Goal: Task Accomplishment & Management: Complete application form

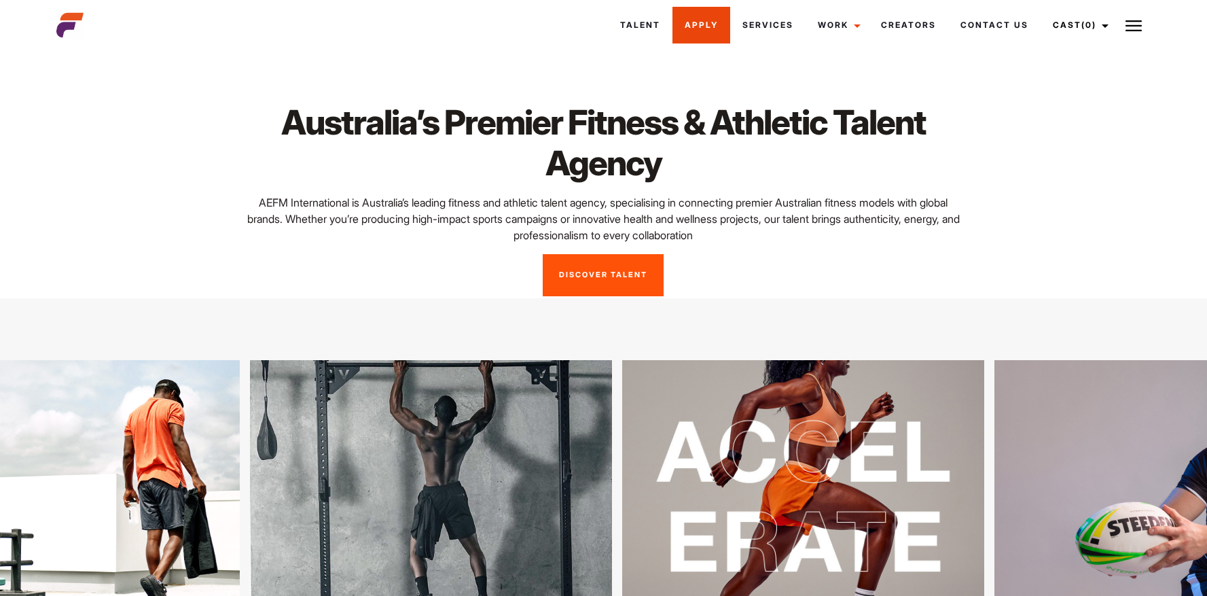
click at [681, 24] on link "Apply" at bounding box center [701, 25] width 58 height 37
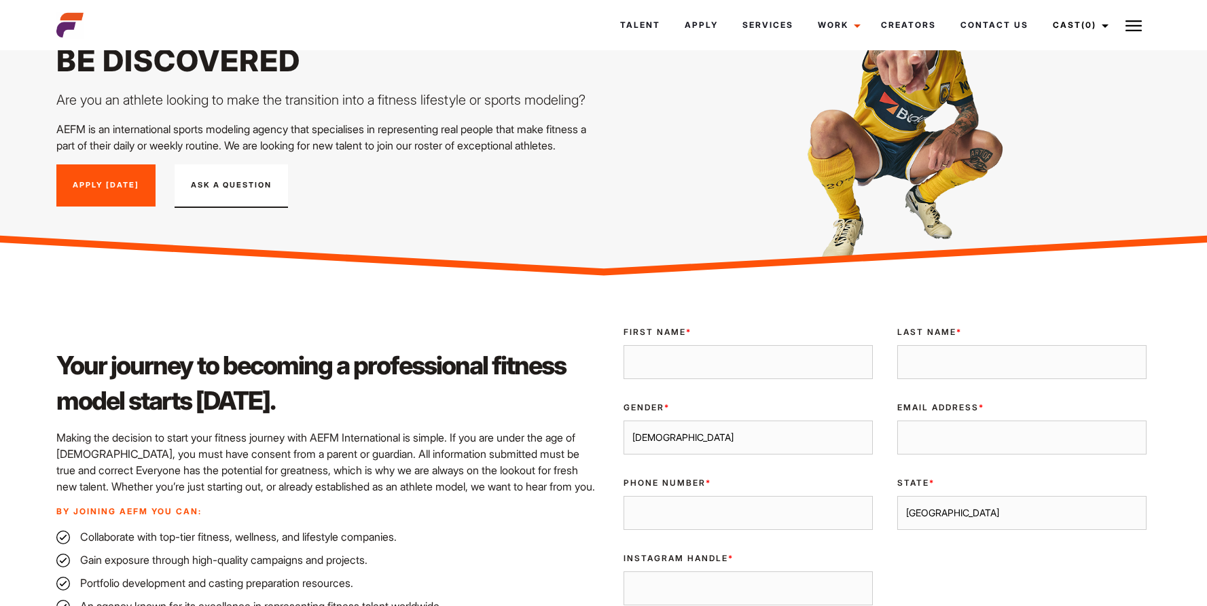
scroll to position [102, 0]
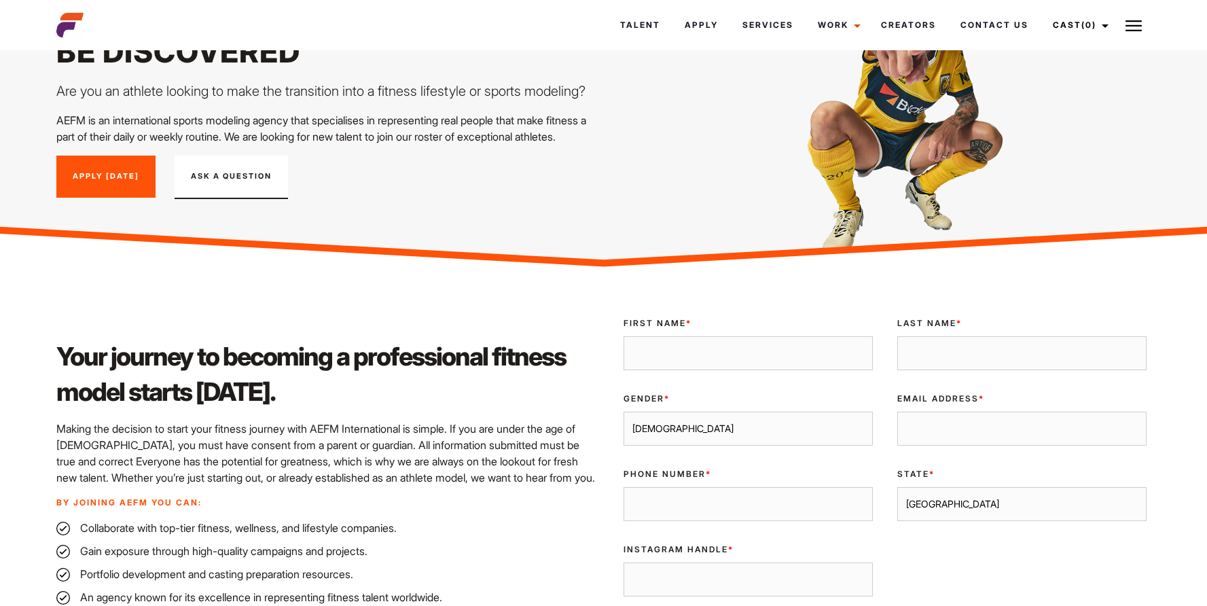
click at [651, 370] on input "First Name *" at bounding box center [748, 353] width 249 height 34
type input "Roxanne"
type input "Russell"
type input "roxannelrussell@hotmail.com"
type input "0451307963"
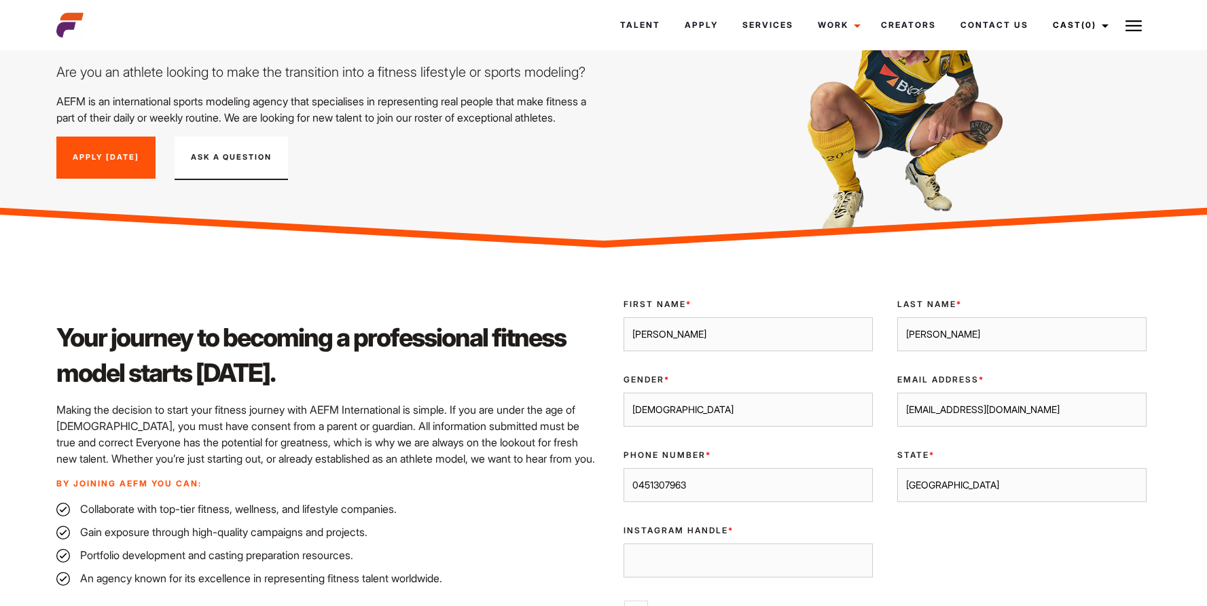
scroll to position [212, 0]
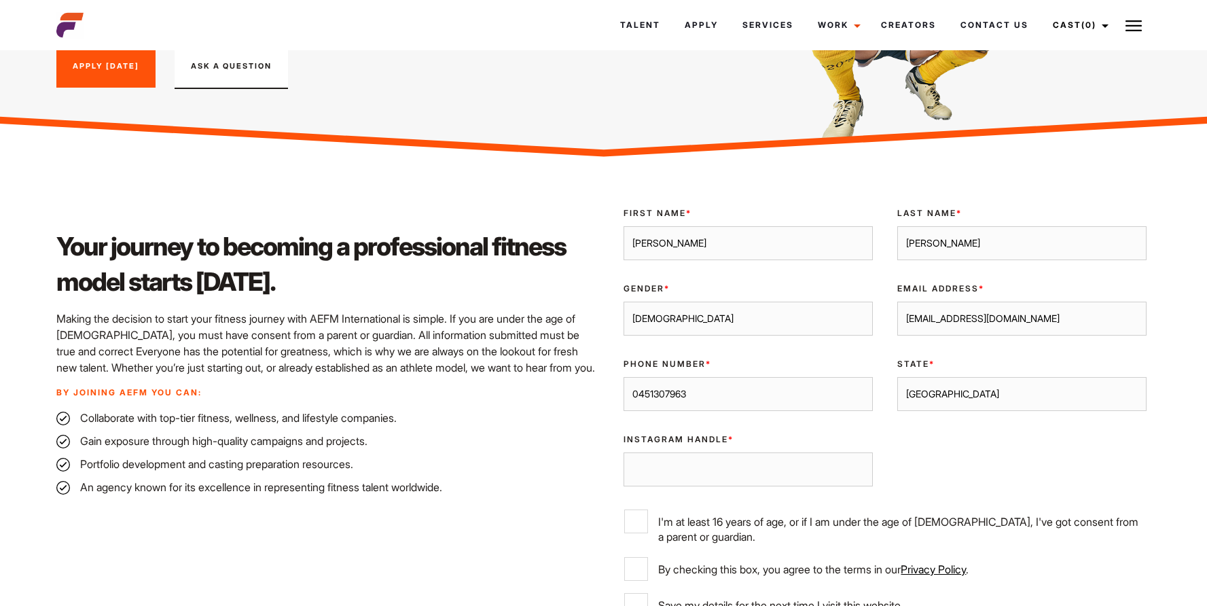
click at [668, 331] on select "Male Female" at bounding box center [748, 319] width 249 height 34
select select "female"
click at [912, 336] on input "roxannelrussell@hotmail.com" at bounding box center [1021, 319] width 249 height 34
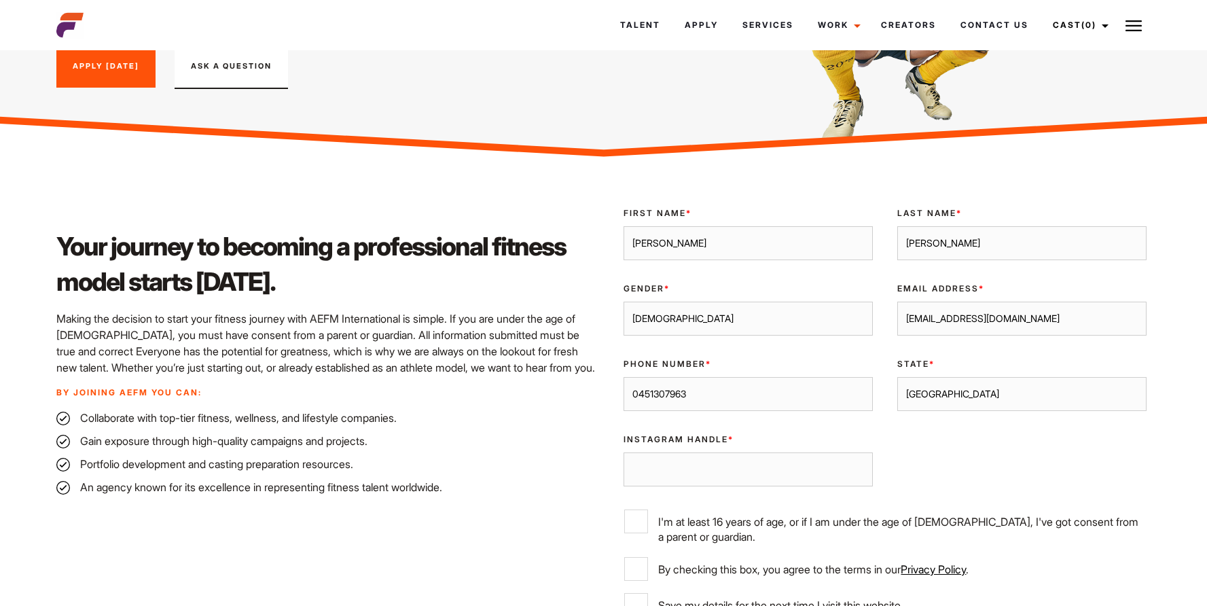
type input "roxannesvpt@gmail.com"
type input "0451307963"
click at [1003, 411] on select "Sydney Melbourne Brisbane Gold Coast Adelaide Perth Darwin Queensland Tasmania …" at bounding box center [1021, 394] width 249 height 34
select select "[GEOGRAPHIC_DATA]"
click at [701, 486] on input "Instagram Handle *" at bounding box center [748, 469] width 249 height 34
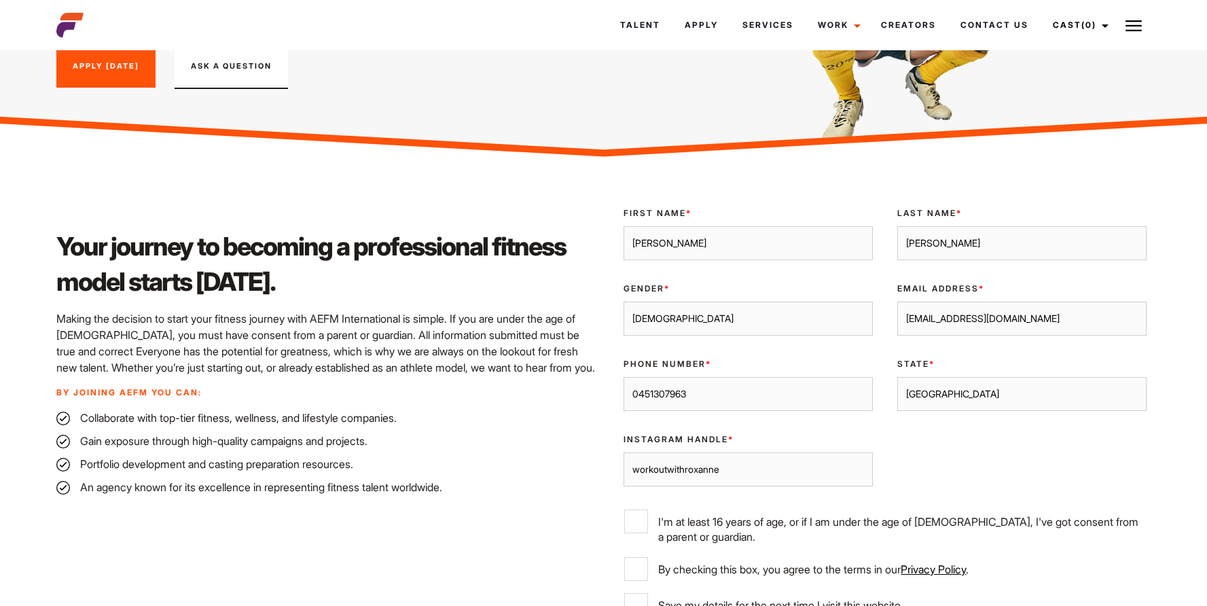
type input "workoutwithroxanne"
click at [701, 535] on label "I'm at least 16 years of age, or if I am under the age of 18, I've got consent …" at bounding box center [884, 526] width 521 height 35
click at [648, 533] on input "I'm at least 16 years of age, or if I am under the age of 18, I've got consent …" at bounding box center [636, 521] width 24 height 24
checkbox input "true"
click at [698, 556] on div "Of Age * I'm at least 16 years of age, or if I am under the age of 18, I've got…" at bounding box center [884, 527] width 547 height 58
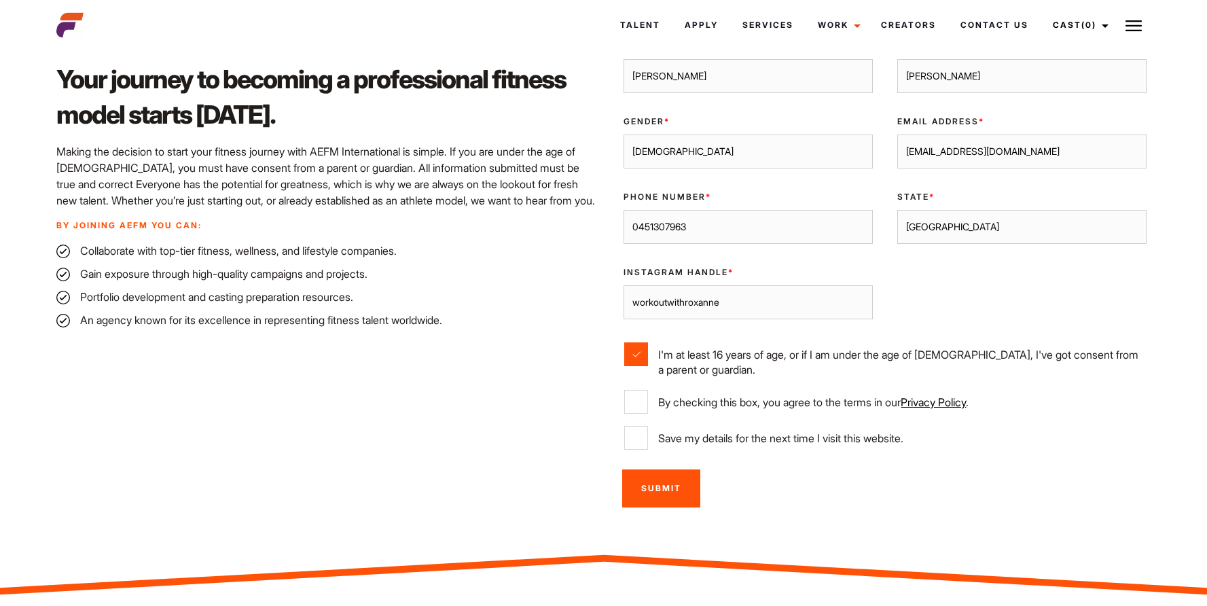
scroll to position [435, 0]
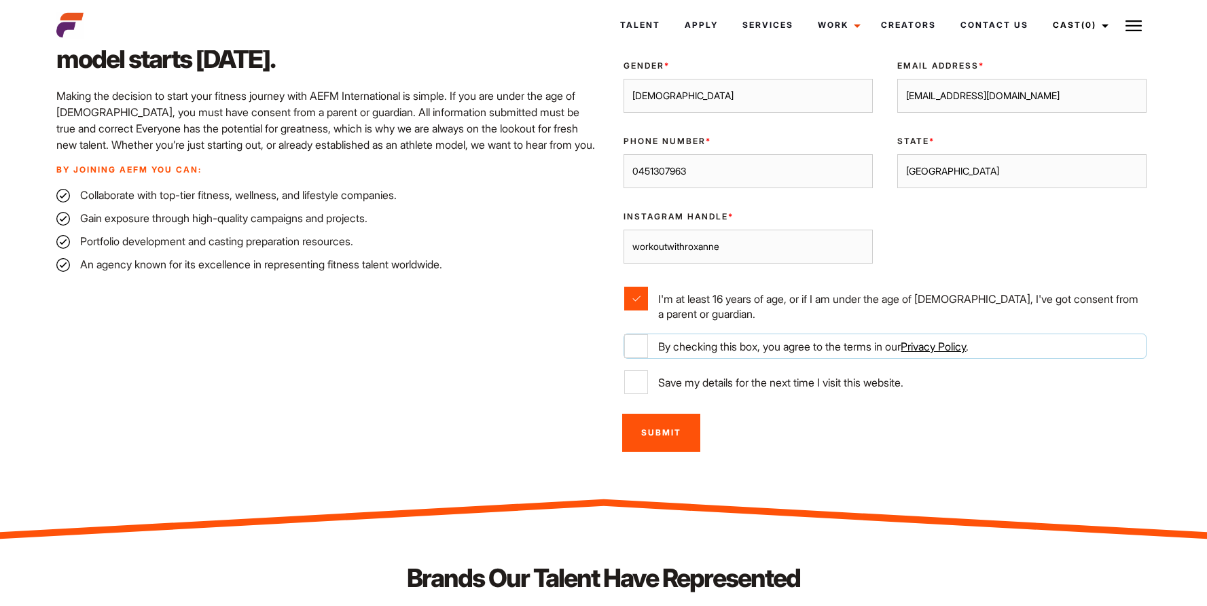
click at [636, 358] on input "By checking this box, you agree to the terms in our Privacy Policy ." at bounding box center [636, 346] width 24 height 24
checkbox input "true"
click at [657, 451] on input "Submit" at bounding box center [661, 432] width 78 height 37
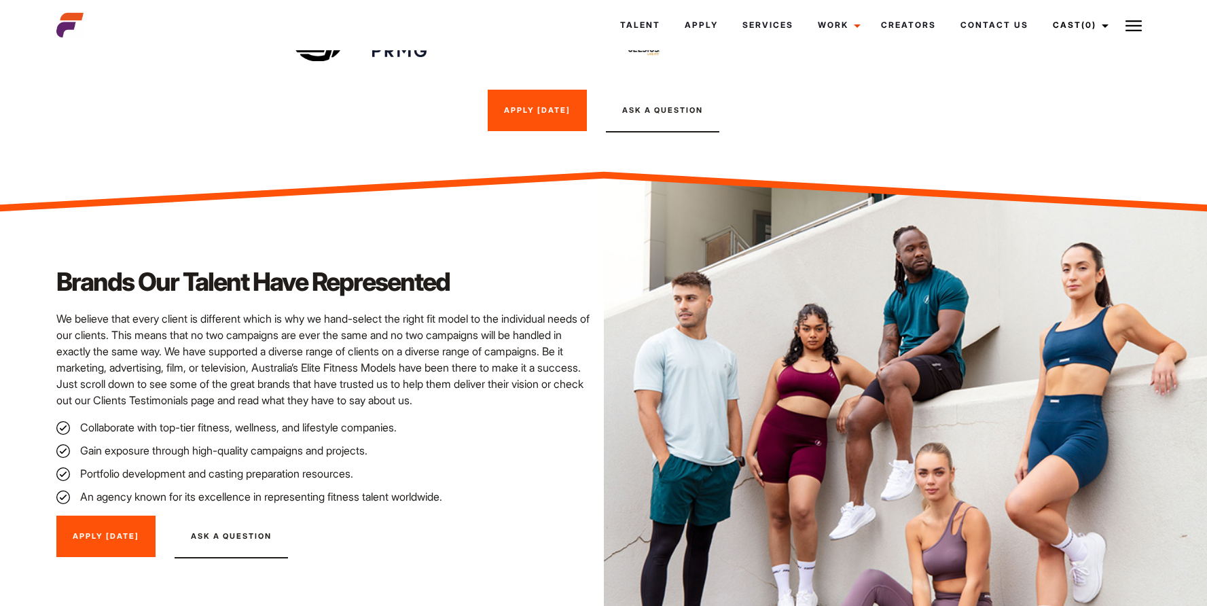
scroll to position [1131, 0]
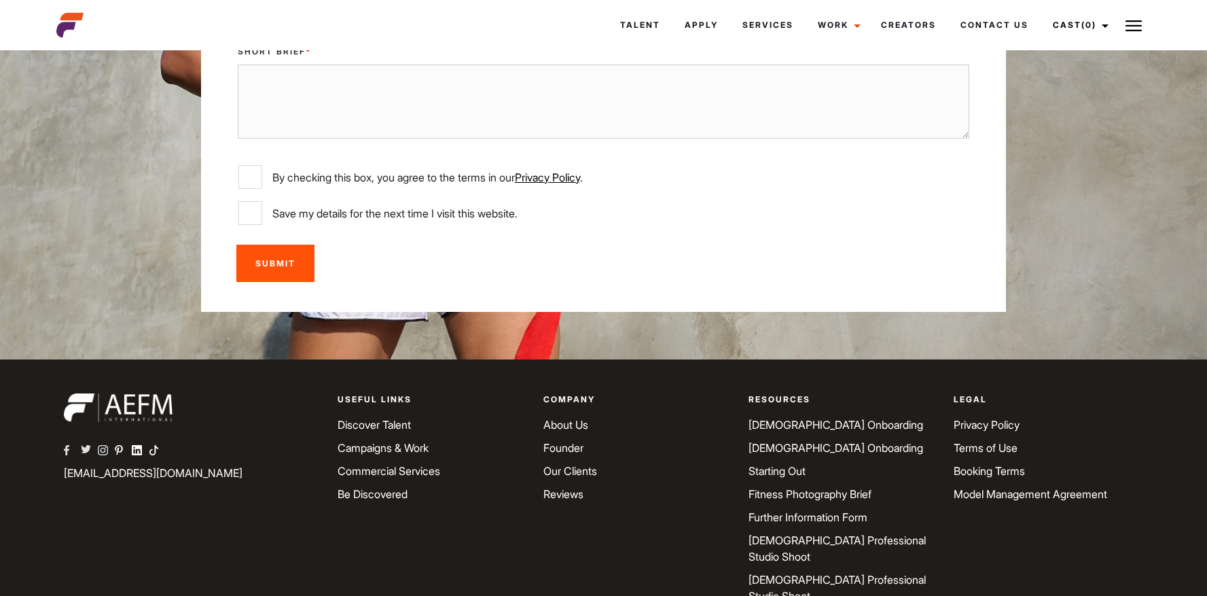
scroll to position [3235, 0]
